Goal: Find specific page/section: Find specific page/section

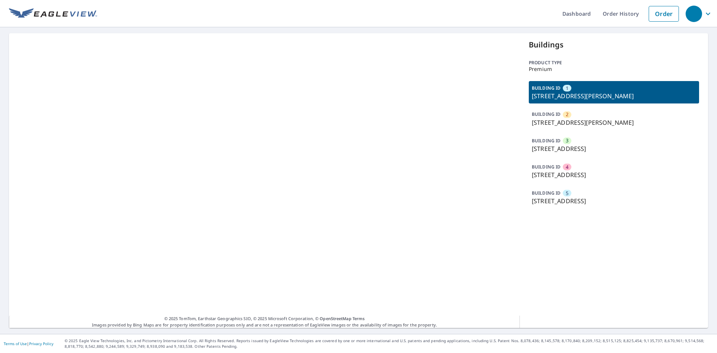
click at [566, 111] on span "2" at bounding box center [567, 114] width 3 height 7
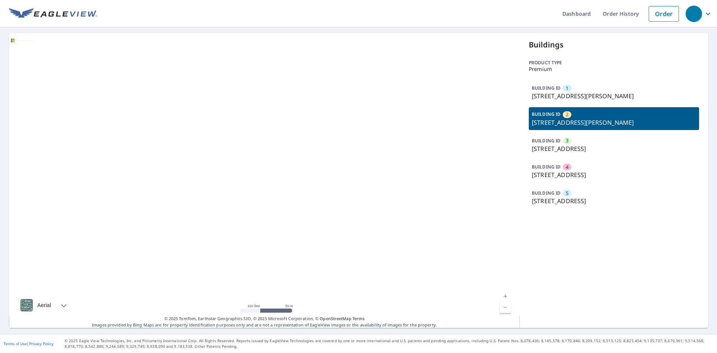
click at [559, 90] on div "BUILDING ID [GEOGRAPHIC_DATA][STREET_ADDRESS][PERSON_NAME]" at bounding box center [614, 92] width 170 height 22
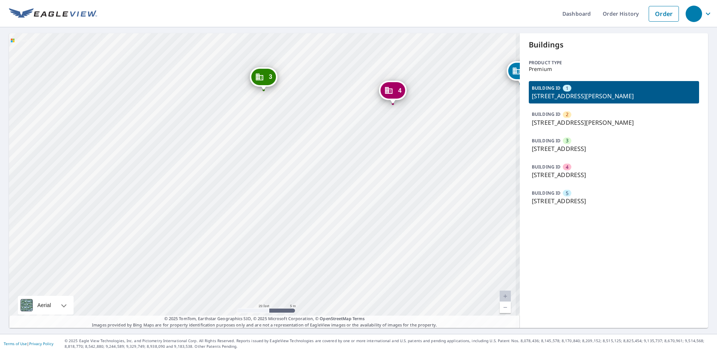
drag, startPoint x: 354, startPoint y: 168, endPoint x: 312, endPoint y: 197, distance: 50.5
click at [312, 197] on div "2 [STREET_ADDRESS][PERSON_NAME] 3 [STREET_ADDRESS] 4 [STREET_ADDRESS] 5 [STREET…" at bounding box center [264, 180] width 511 height 295
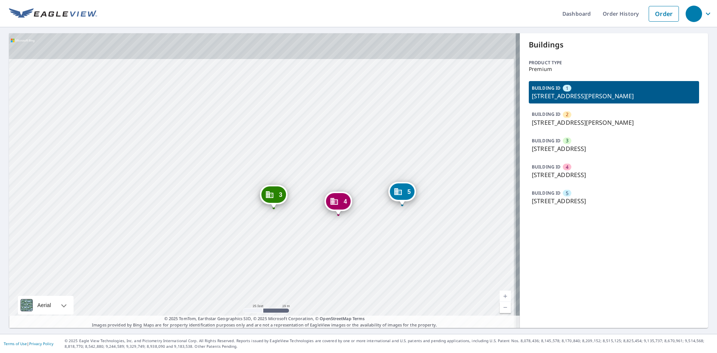
drag, startPoint x: 341, startPoint y: 198, endPoint x: 339, endPoint y: 256, distance: 57.9
click at [339, 256] on div "2 [STREET_ADDRESS][PERSON_NAME] 3 [STREET_ADDRESS] 4 [STREET_ADDRESS] 5 [STREET…" at bounding box center [264, 180] width 511 height 295
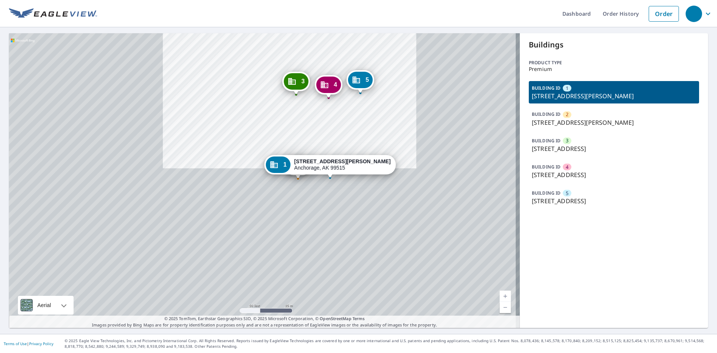
drag, startPoint x: 356, startPoint y: 198, endPoint x: 353, endPoint y: 165, distance: 33.0
click at [353, 165] on div "[STREET_ADDRESS][PERSON_NAME]" at bounding box center [342, 164] width 96 height 13
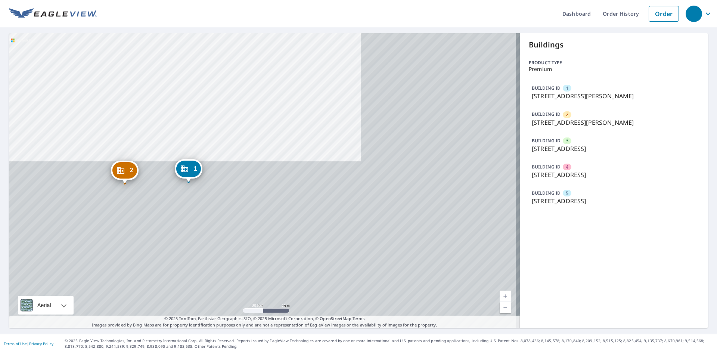
click at [262, 204] on div "2 [STREET_ADDRESS][PERSON_NAME] 3 [STREET_ADDRESS] 4 [STREET_ADDRESS] 5 [STREET…" at bounding box center [264, 180] width 511 height 295
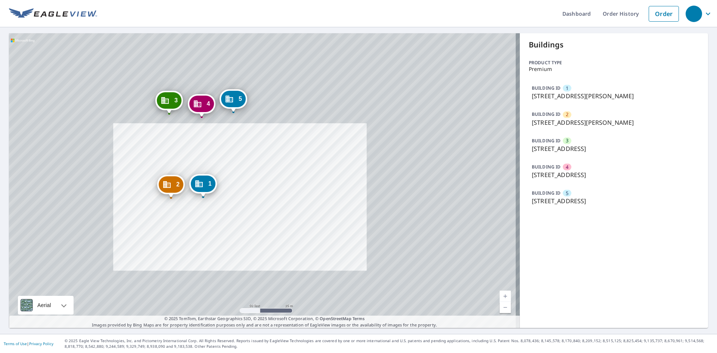
drag, startPoint x: 232, startPoint y: 207, endPoint x: 232, endPoint y: 260, distance: 53.0
click at [248, 266] on div "2 [STREET_ADDRESS][PERSON_NAME] 3 [STREET_ADDRESS] 4 [STREET_ADDRESS] 5 [STREET…" at bounding box center [264, 180] width 511 height 295
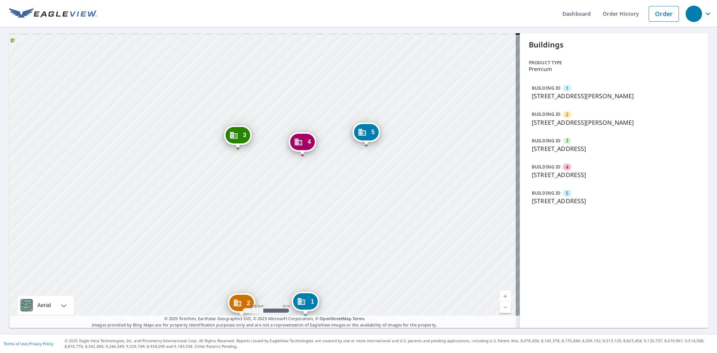
drag, startPoint x: 304, startPoint y: 253, endPoint x: 309, endPoint y: 276, distance: 23.3
click at [309, 276] on div "2 [STREET_ADDRESS][PERSON_NAME] 3 [STREET_ADDRESS] 4 [STREET_ADDRESS] 5 [STREET…" at bounding box center [264, 180] width 511 height 295
